Goal: Information Seeking & Learning: Learn about a topic

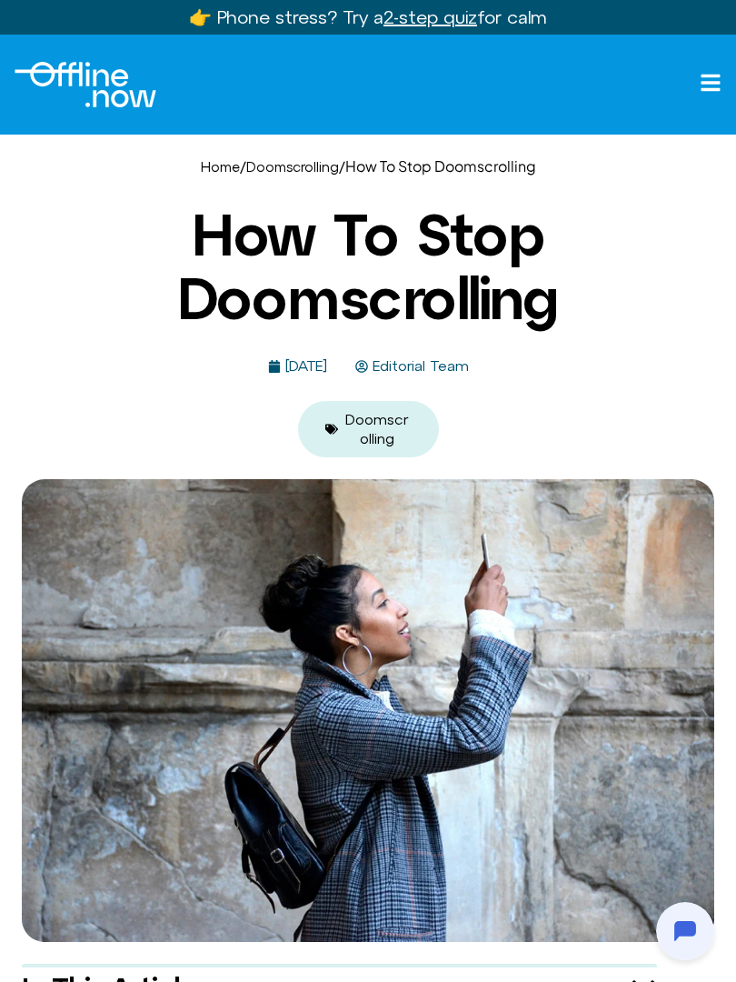
scroll to position [554, 0]
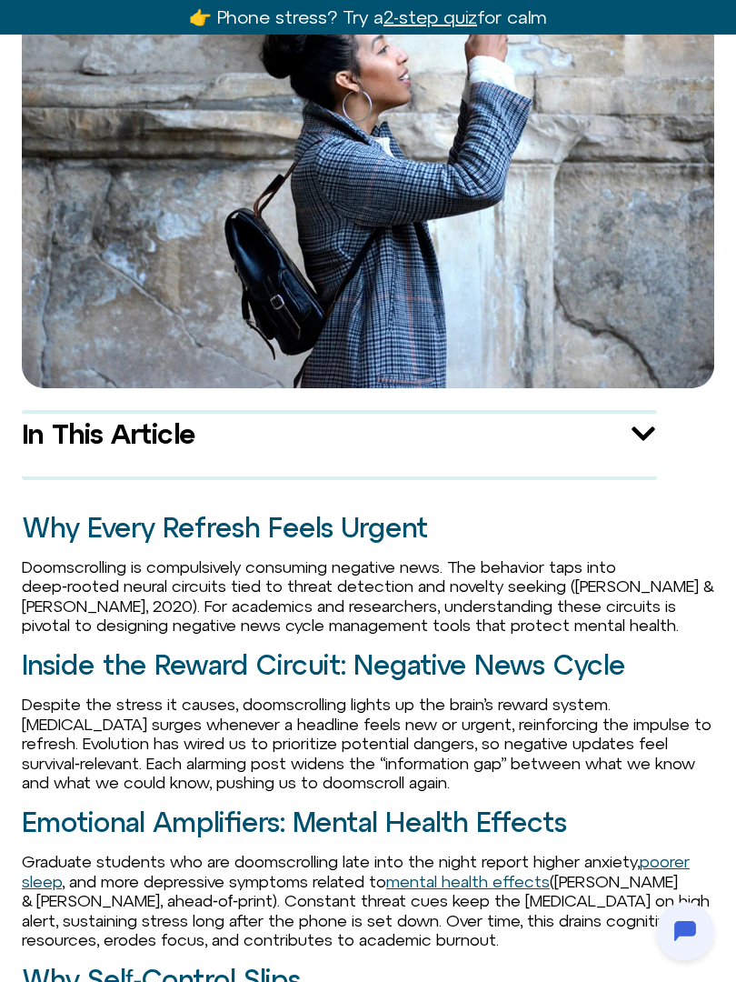
click at [398, 557] on p "Doomscrolling is compulsively consuming negative news. The behavior taps into d…" at bounding box center [368, 596] width 693 height 78
click at [545, 275] on img at bounding box center [368, 156] width 693 height 462
click at [477, 315] on img at bounding box center [368, 156] width 693 height 462
click at [433, 313] on img at bounding box center [368, 156] width 693 height 462
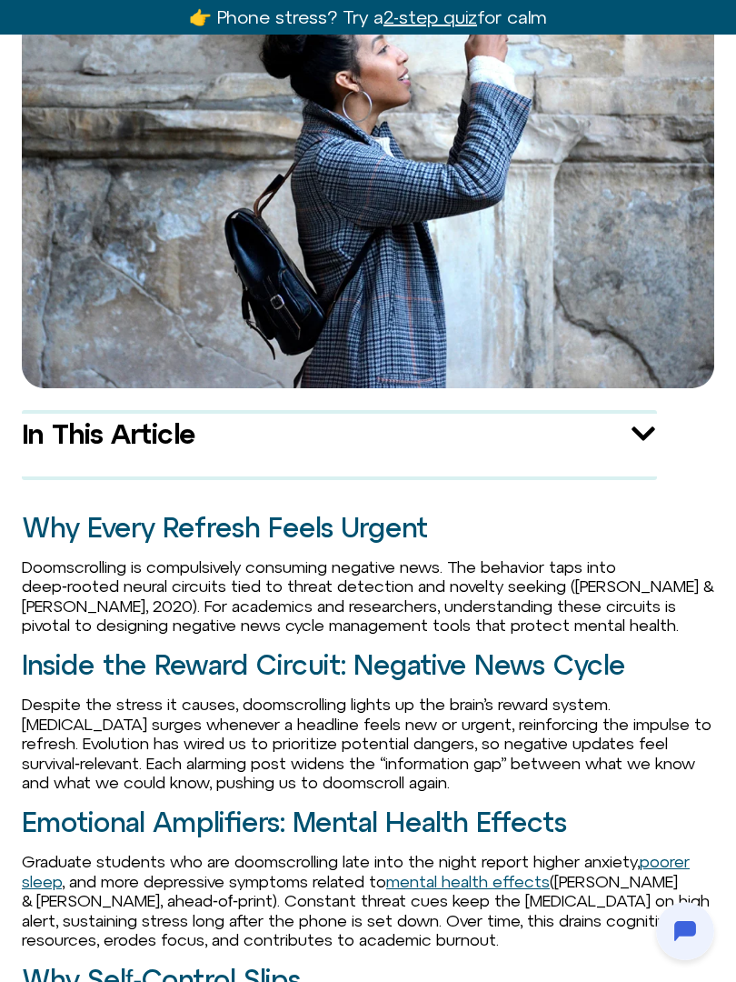
scroll to position [835, 0]
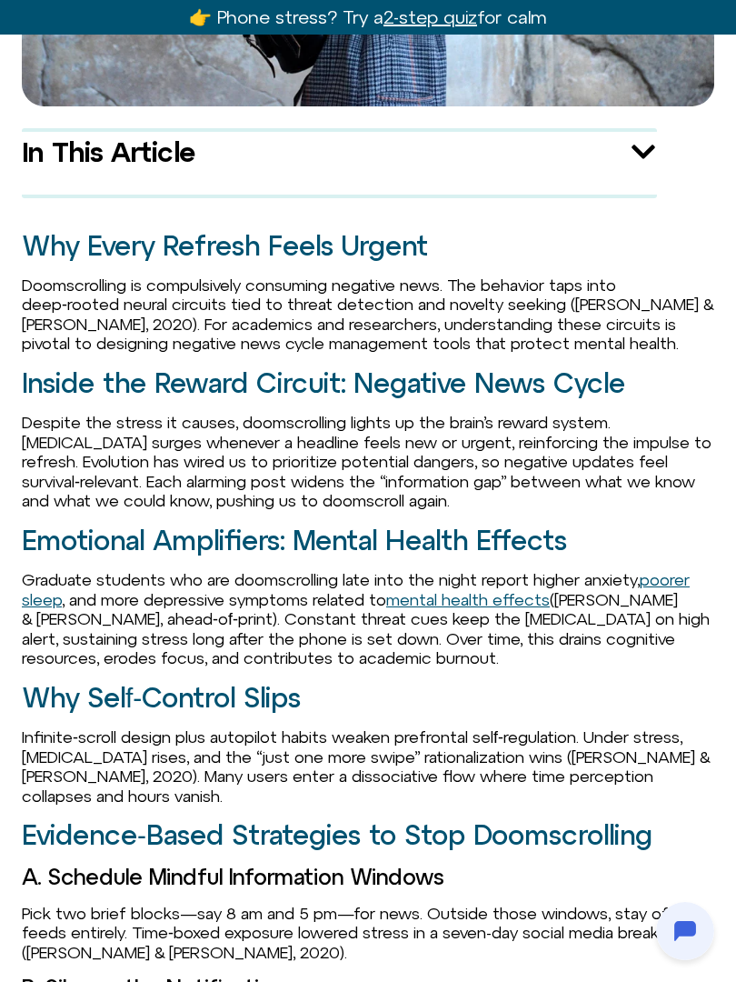
click at [348, 247] on h2 "Why Every Refresh Feels Urgent" at bounding box center [368, 246] width 693 height 30
click at [328, 258] on h2 "Why Every Refresh Feels Urgent" at bounding box center [368, 246] width 693 height 30
click at [392, 195] on div "In This Article Why Every Refresh Feels Urgent Inside the Reward Circuit: Negat…" at bounding box center [339, 163] width 635 height 70
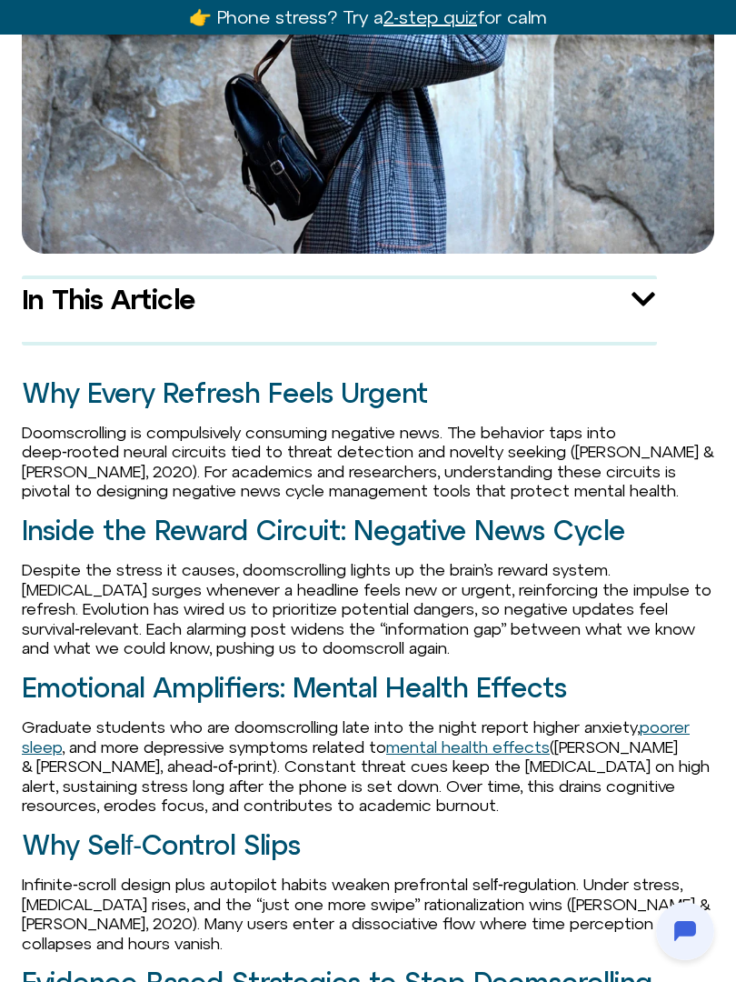
click at [375, 220] on img at bounding box center [368, 22] width 693 height 462
click at [533, 524] on h2 "Inside the Reward Circuit: Negative News Cycle" at bounding box center [368, 530] width 693 height 30
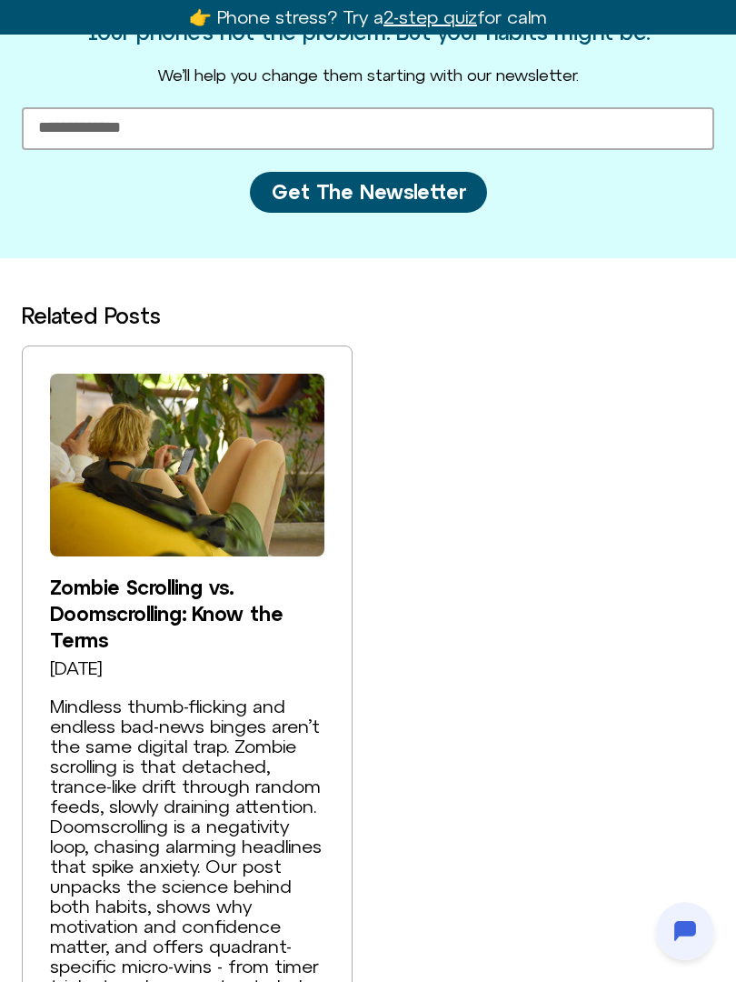
scroll to position [4030, 0]
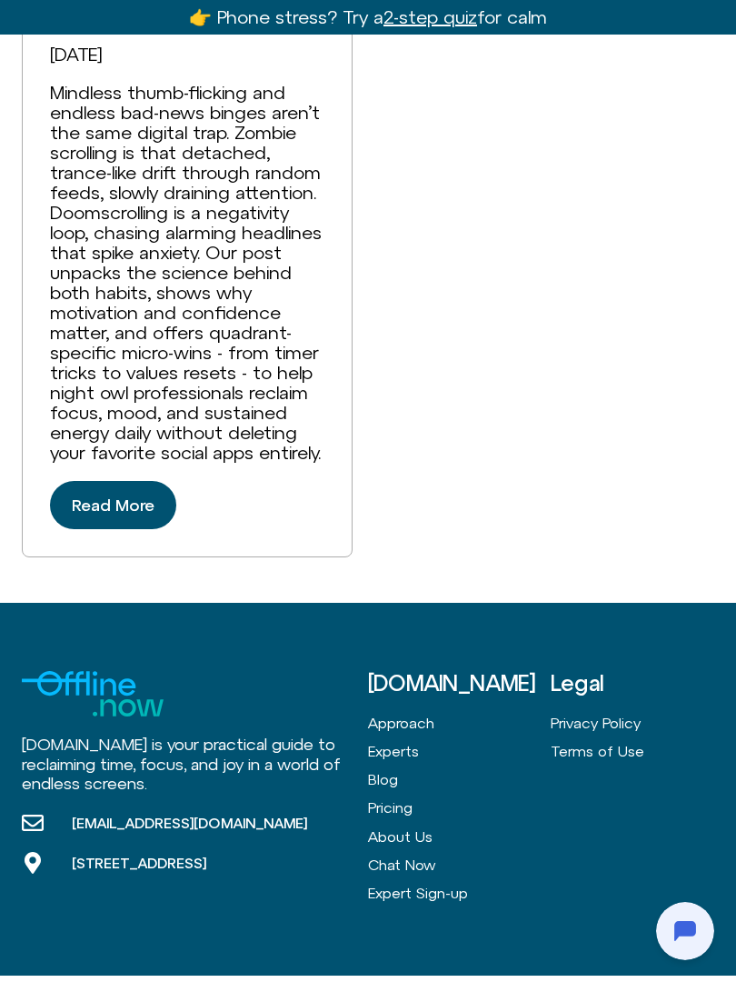
click at [538, 603] on div "[DOMAIN_NAME] is your practical guide to reclaiming time, focus, and joy in a w…" at bounding box center [368, 789] width 693 height 373
click at [212, 603] on div "[DOMAIN_NAME] is your practical guide to reclaiming time, focus, and joy in a w…" at bounding box center [368, 789] width 693 height 373
click at [222, 603] on div "[DOMAIN_NAME] is your practical guide to reclaiming time, focus, and joy in a w…" at bounding box center [368, 789] width 693 height 373
click at [295, 350] on div "Mindless thumb-flicking and endless bad-news binges aren’t the same digital tra…" at bounding box center [187, 273] width 275 height 380
click at [374, 603] on div "[DOMAIN_NAME] is your practical guide to reclaiming time, focus, and joy in a w…" at bounding box center [368, 789] width 693 height 373
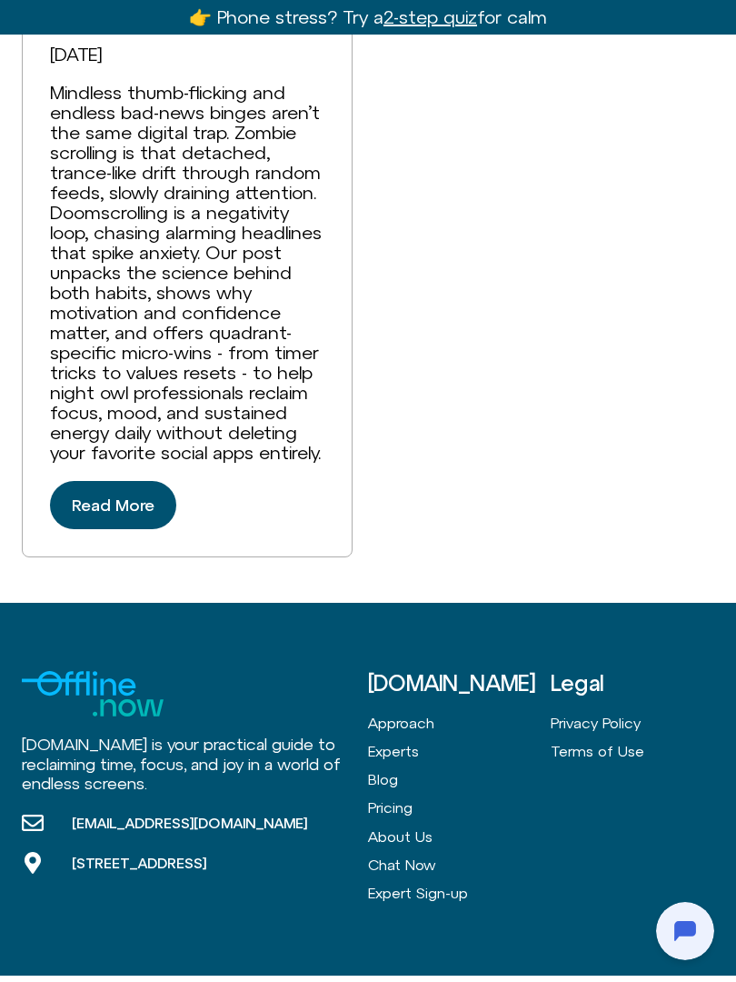
click at [459, 146] on div "Zombie Scrolling vs. Doomscrolling: Know the Terms [DATE] Mindless thumb-flicki…" at bounding box center [368, 144] width 693 height 825
